Goal: Find specific page/section: Find specific page/section

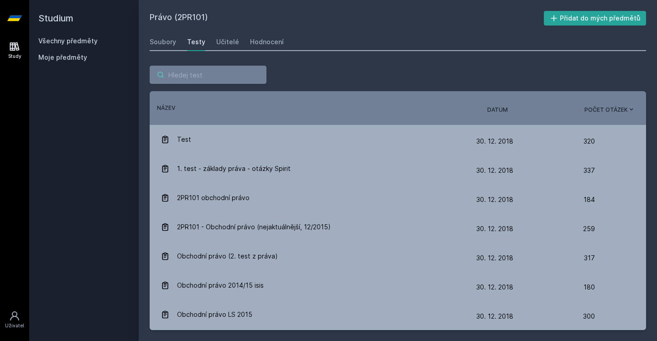
click at [181, 77] on input "search" at bounding box center [208, 75] width 117 height 18
click at [67, 42] on link "Všechny předměty" at bounding box center [67, 41] width 59 height 8
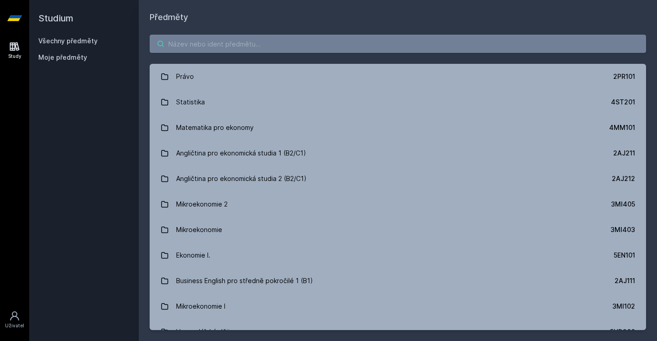
click at [191, 47] on input "search" at bounding box center [398, 44] width 496 height 18
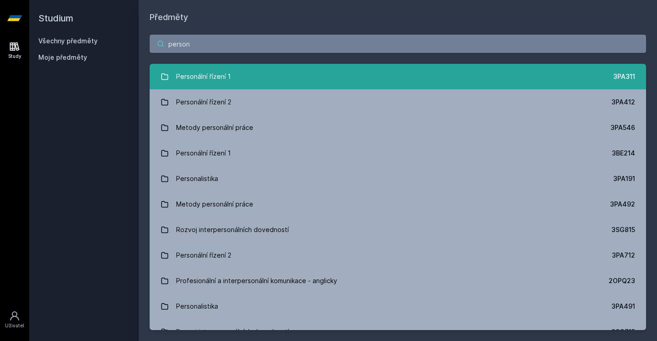
type input "person"
click at [261, 83] on link "Personální řízení 1 3PA311" at bounding box center [398, 77] width 496 height 26
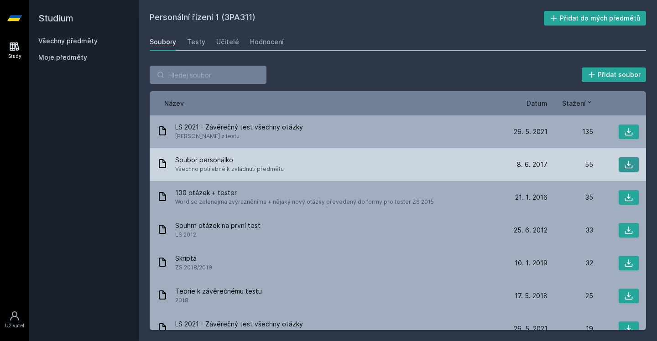
click at [630, 161] on icon at bounding box center [628, 164] width 9 height 9
